Goal: Task Accomplishment & Management: Complete application form

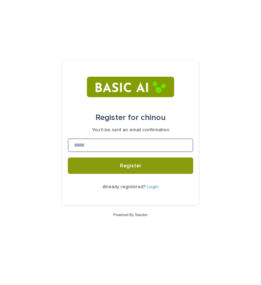
click at [108, 147] on input at bounding box center [131, 145] width 126 height 14
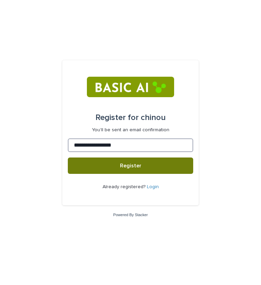
type input "**********"
click at [115, 166] on button "Register" at bounding box center [131, 166] width 126 height 16
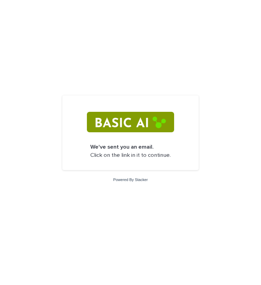
click at [152, 145] on strong "We've sent you an email." at bounding box center [121, 147] width 63 height 6
click at [135, 125] on img at bounding box center [130, 122] width 87 height 20
click at [161, 154] on p "We've sent you an email. Click on the link in it to continue." at bounding box center [130, 151] width 80 height 16
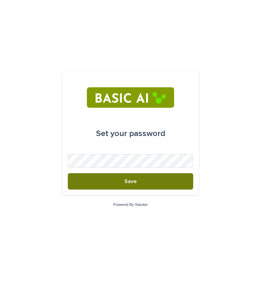
click at [165, 183] on button "Save" at bounding box center [131, 181] width 126 height 16
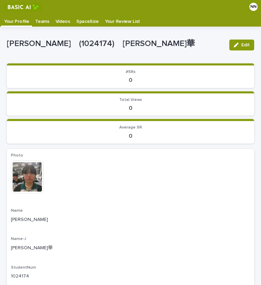
click at [62, 22] on p "Videos" at bounding box center [63, 19] width 15 height 11
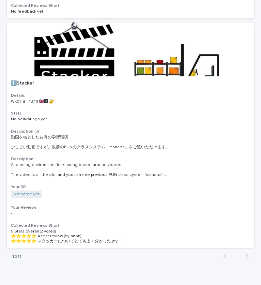
scroll to position [543, 0]
